Goal: Complete application form

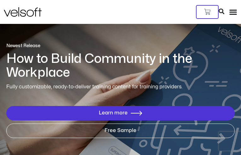
type input "**********"
type input "********"
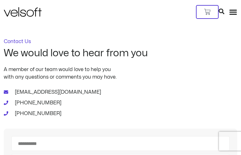
type input "**********"
